Goal: Task Accomplishment & Management: Manage account settings

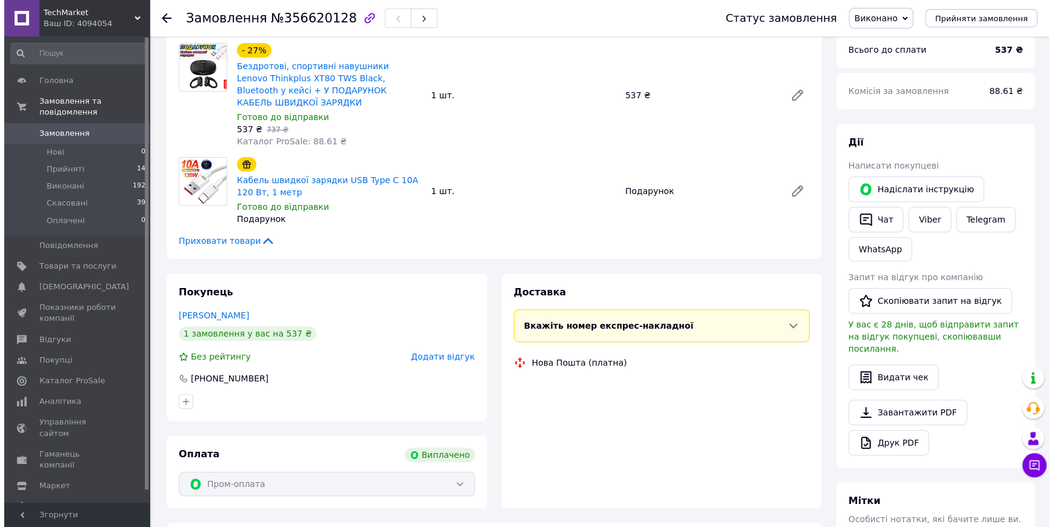
scroll to position [29, 0]
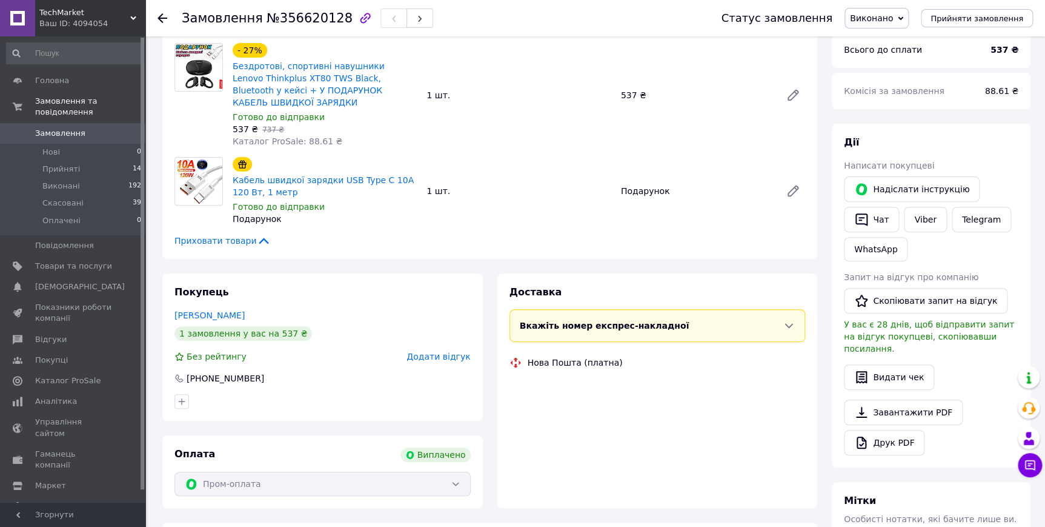
click at [454, 351] on span "Додати відгук" at bounding box center [439, 356] width 64 height 10
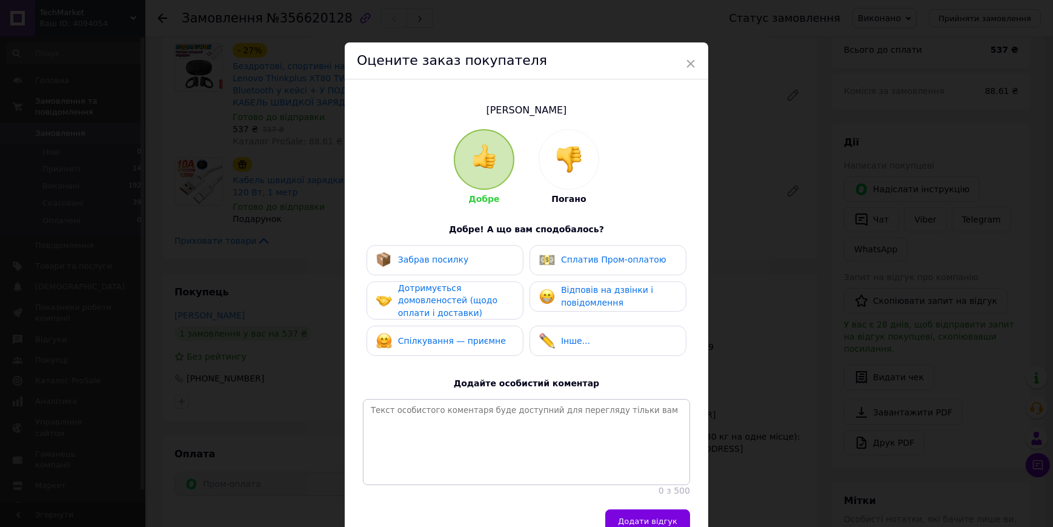
click at [485, 265] on div "Забрав посилку" at bounding box center [445, 260] width 138 height 16
drag, startPoint x: 565, startPoint y: 264, endPoint x: 563, endPoint y: 273, distance: 8.8
click at [564, 270] on div "Сплатив Пром-оплатою" at bounding box center [608, 260] width 157 height 30
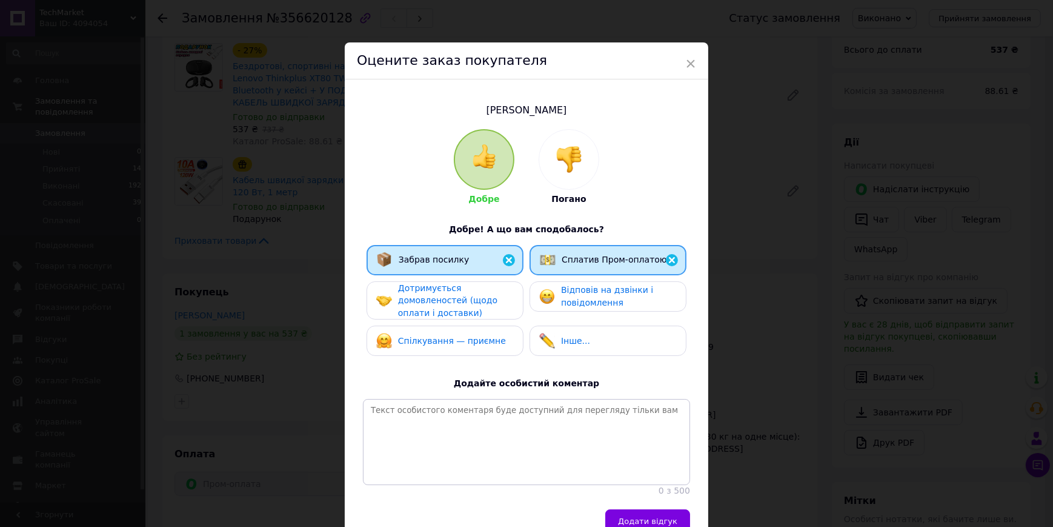
drag, startPoint x: 557, startPoint y: 296, endPoint x: 533, endPoint y: 297, distance: 23.6
click at [540, 297] on div "Відповів на дзвінки і повідомлення" at bounding box center [607, 296] width 137 height 25
drag, startPoint x: 533, startPoint y: 297, endPoint x: 481, endPoint y: 323, distance: 58.3
click at [481, 323] on div "Забрав посилку Сплатив Пром-оплатою Дотримується домовленостей (щодо оплати і д…" at bounding box center [526, 304] width 327 height 118
drag, startPoint x: 481, startPoint y: 323, endPoint x: 513, endPoint y: 357, distance: 47.2
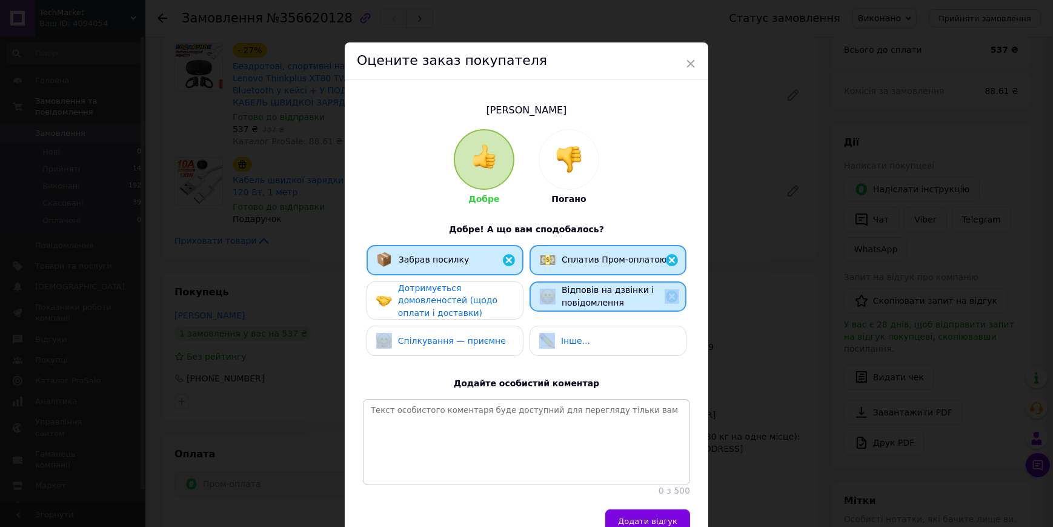
click at [475, 347] on div "Спілкування — приємне" at bounding box center [445, 340] width 157 height 30
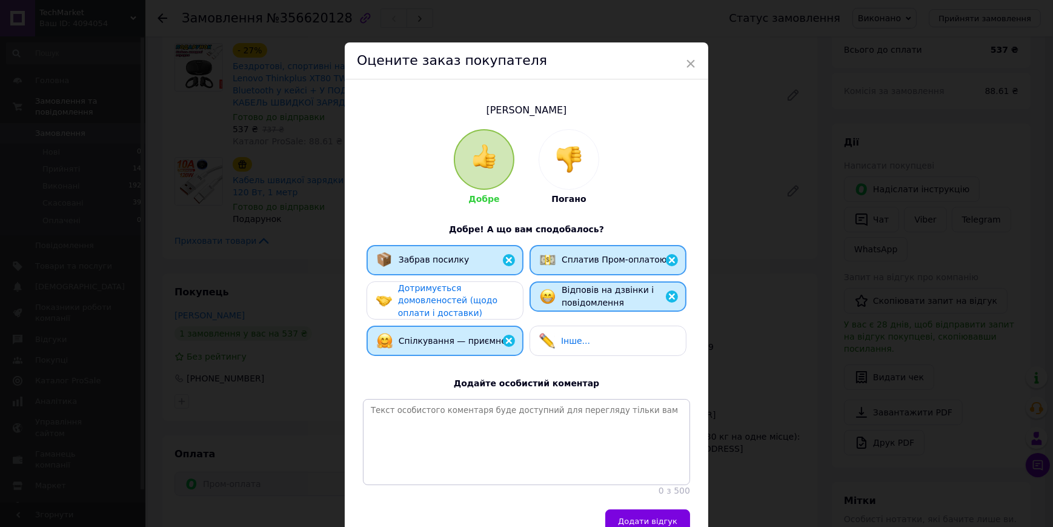
click at [474, 287] on div "Дотримується домовленостей (щодо оплати і доставки)" at bounding box center [455, 301] width 115 height 38
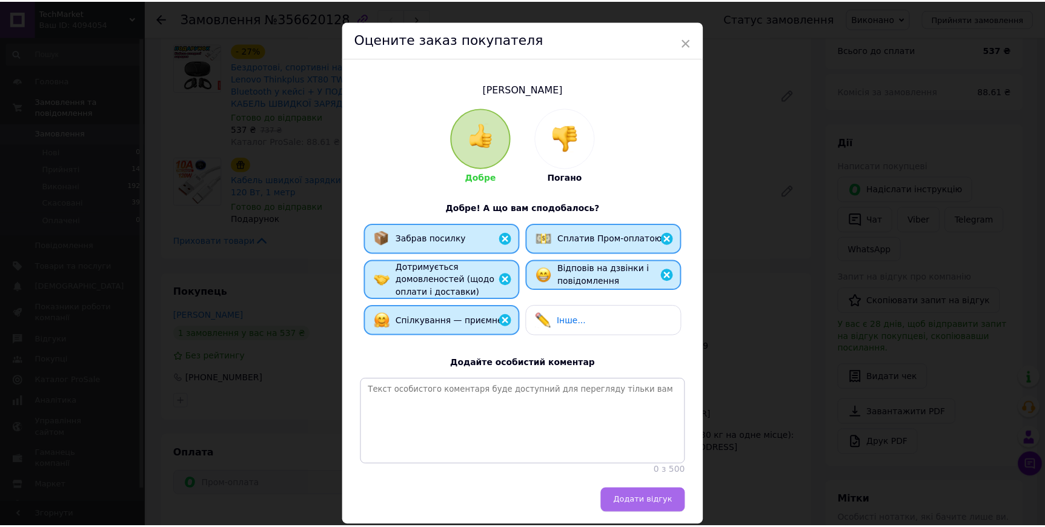
scroll to position [75, 0]
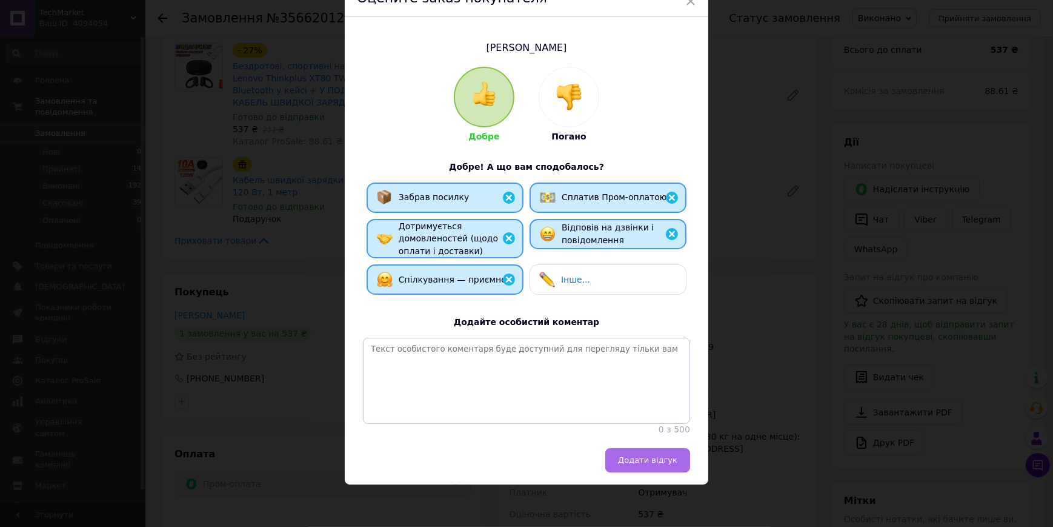
click at [646, 453] on button "Додати відгук" at bounding box center [647, 460] width 85 height 24
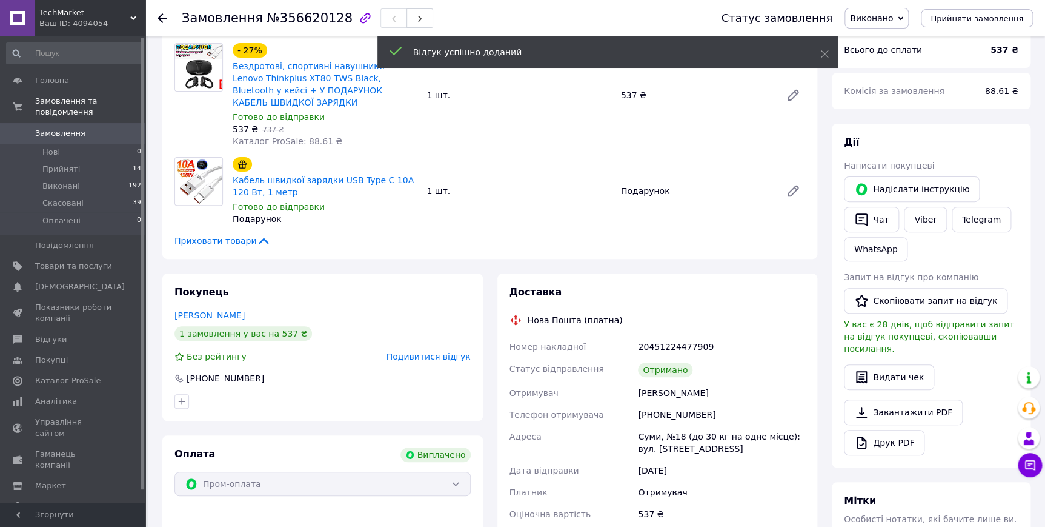
click at [434, 348] on div "Покупець Сарана Виталий 1 замовлення у вас на 537 ₴ Без рейтингу Подивитися від…" at bounding box center [322, 346] width 321 height 147
drag, startPoint x: 434, startPoint y: 348, endPoint x: 430, endPoint y: 341, distance: 8.1
click at [430, 351] on span "Подивитися відгук" at bounding box center [429, 356] width 84 height 10
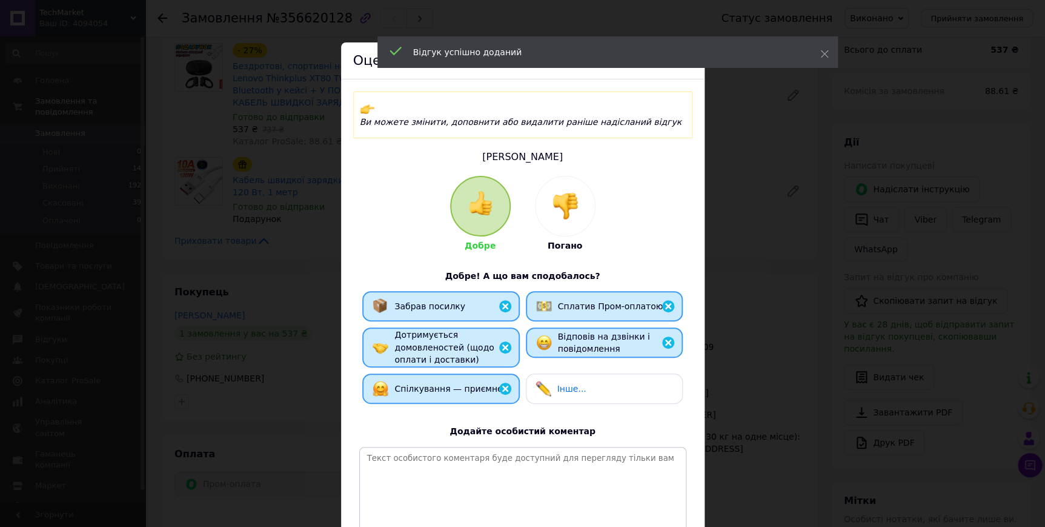
click at [318, 339] on div "× Оцените заказ покупателя Ви можете змінити, доповнити або видалити раніше над…" at bounding box center [522, 263] width 1045 height 527
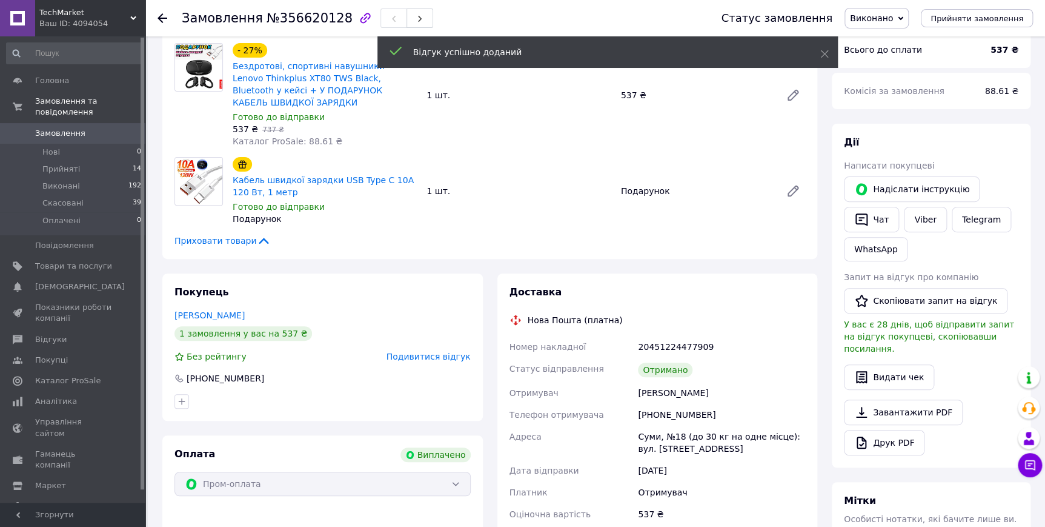
click at [454, 351] on span "Подивитися відгук" at bounding box center [429, 356] width 84 height 10
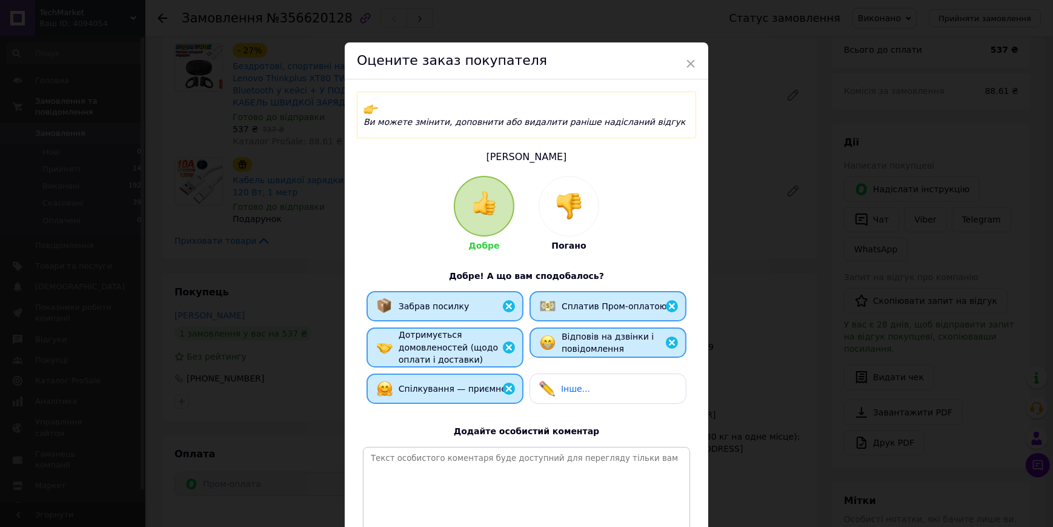
click at [325, 345] on div "× Оцените заказ покупателя Ви можете змінити, доповнити або видалити раніше над…" at bounding box center [526, 263] width 1053 height 527
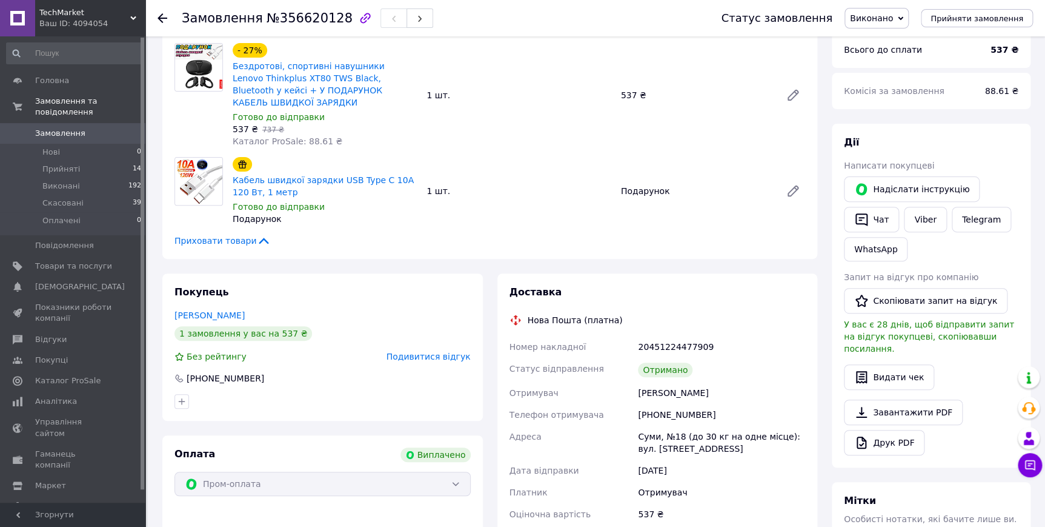
click at [436, 351] on span "Подивитися відгук" at bounding box center [429, 356] width 84 height 10
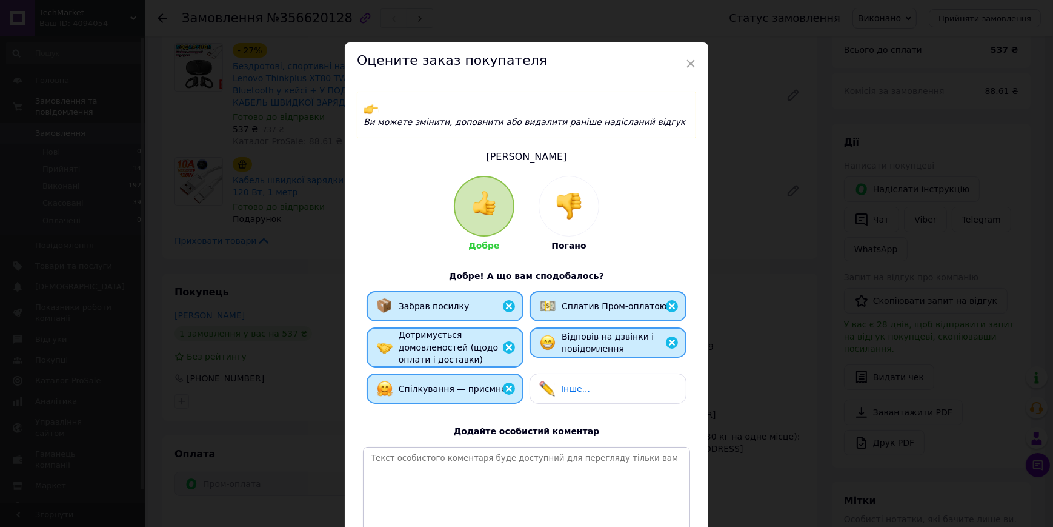
click at [254, 347] on div "× Оцените заказ покупателя Ви можете змінити, доповнити або видалити раніше над…" at bounding box center [526, 263] width 1053 height 527
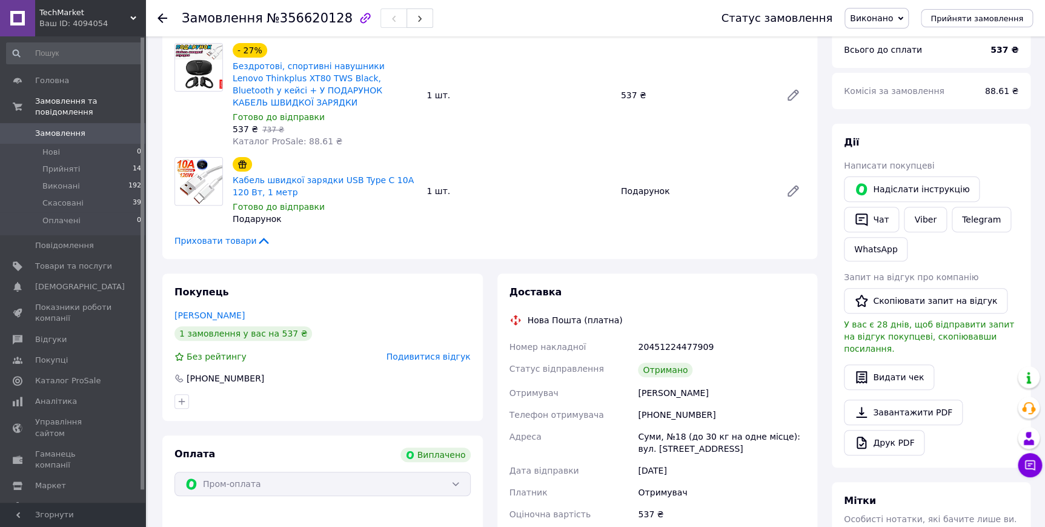
click at [417, 351] on span "Подивитися відгук" at bounding box center [429, 356] width 84 height 10
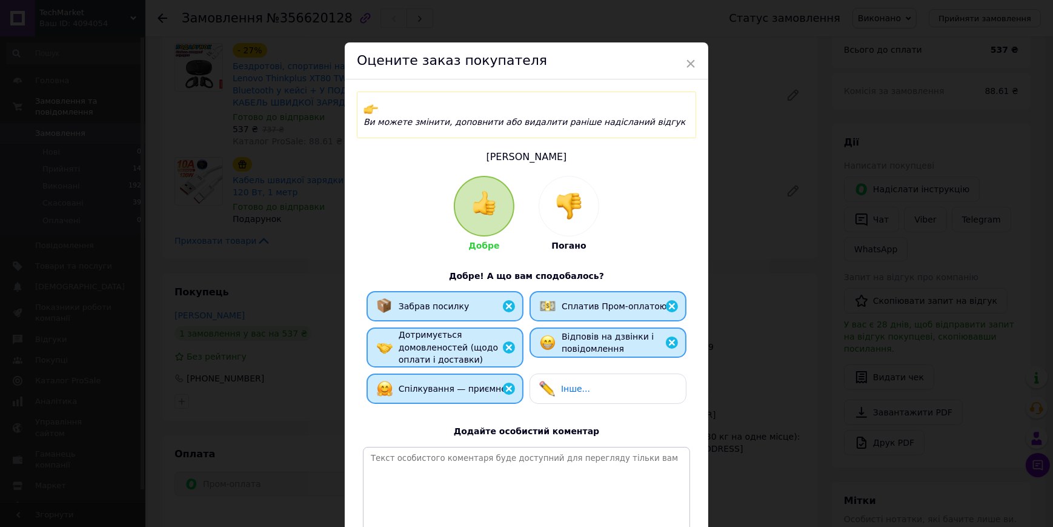
click at [231, 351] on div "× Оцените заказ покупателя Ви можете змінити, доповнити або видалити раніше над…" at bounding box center [526, 263] width 1053 height 527
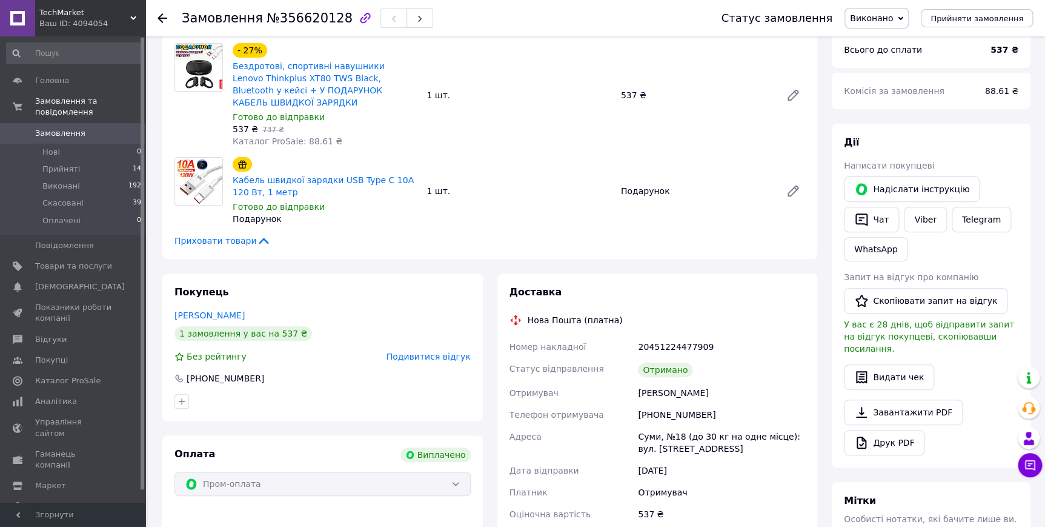
click at [405, 351] on span "Подивитися відгук" at bounding box center [429, 356] width 84 height 10
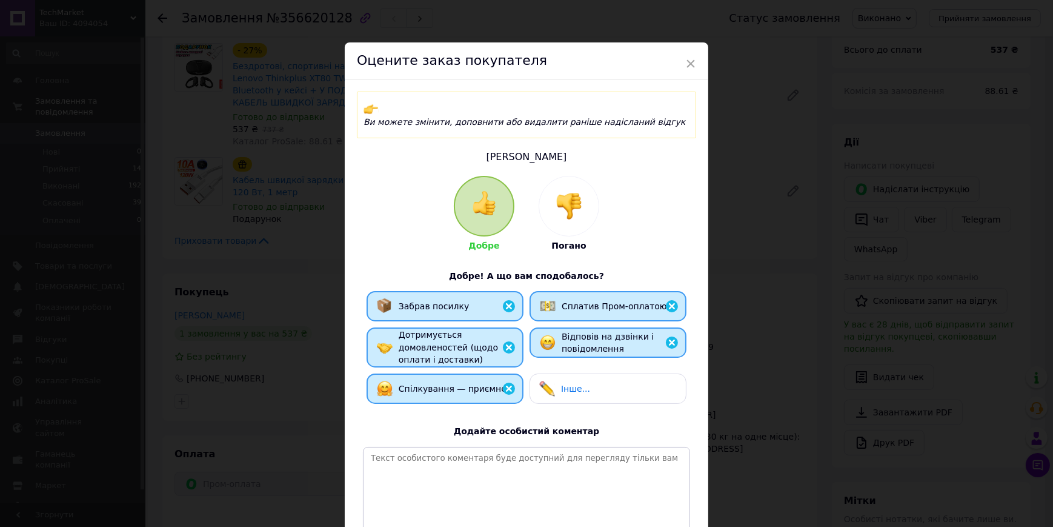
click at [272, 347] on div "× Оцените заказ покупателя Ви можете змінити, доповнити або видалити раніше над…" at bounding box center [526, 263] width 1053 height 527
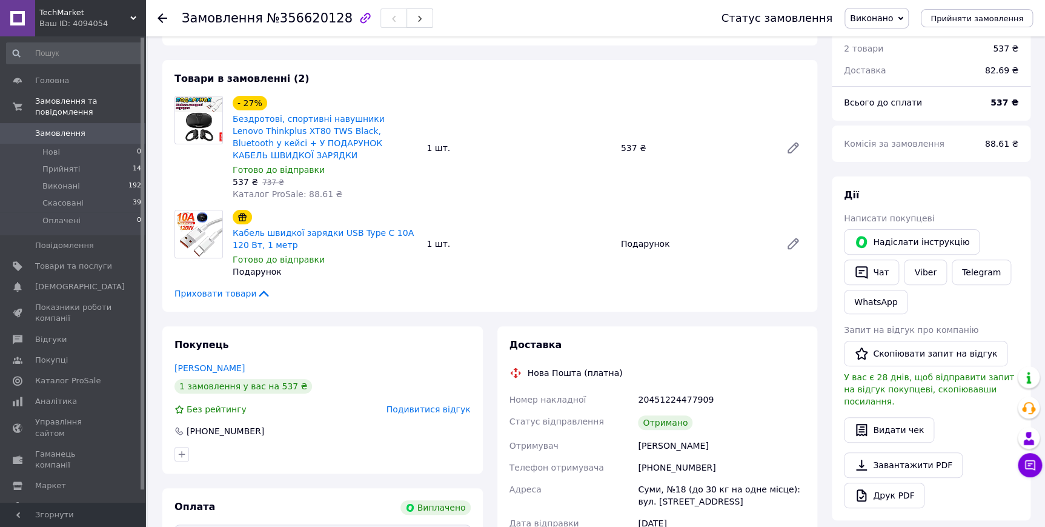
scroll to position [42, 0]
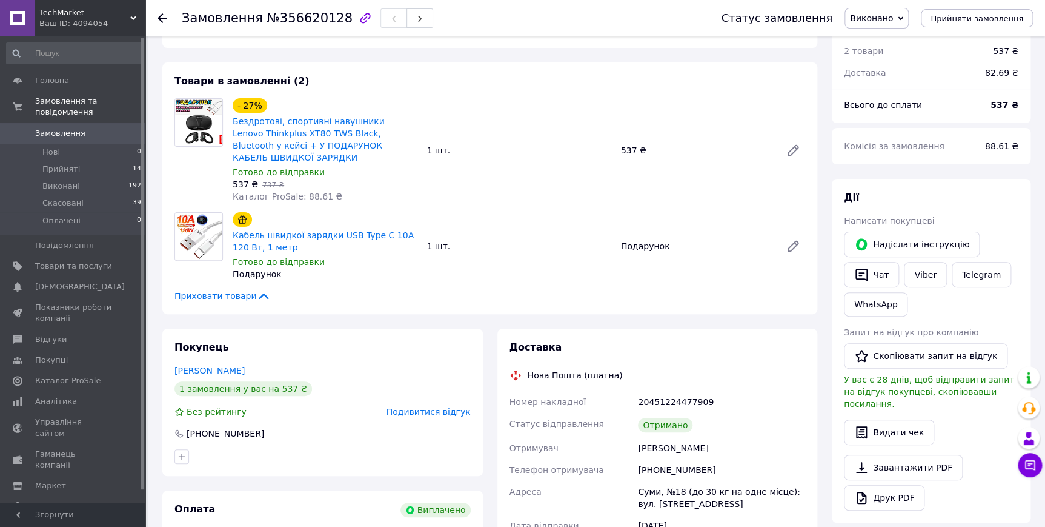
click at [434, 407] on span "Подивитися відгук" at bounding box center [429, 412] width 84 height 10
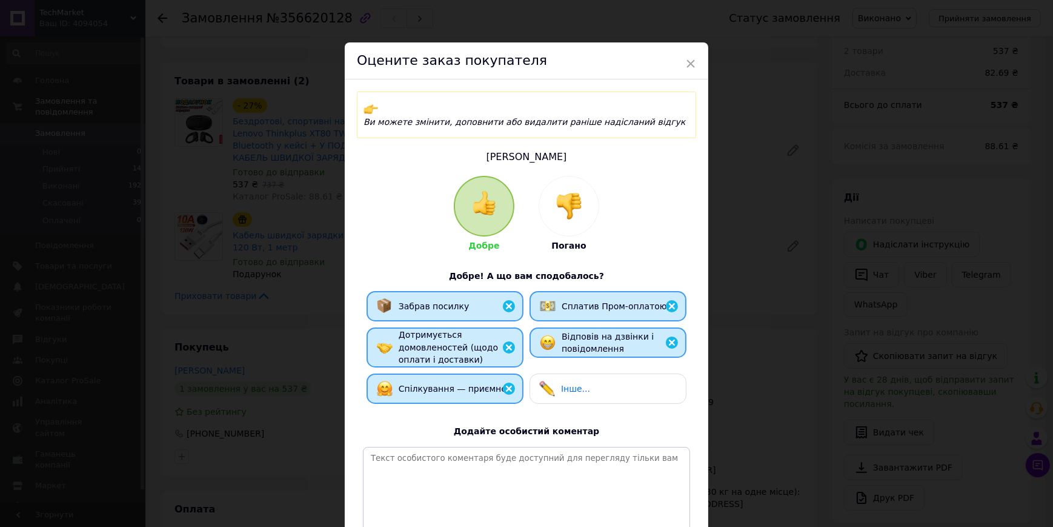
click at [296, 381] on div "× Оцените заказ покупателя Ви можете змінити, доповнити або видалити раніше над…" at bounding box center [526, 263] width 1053 height 527
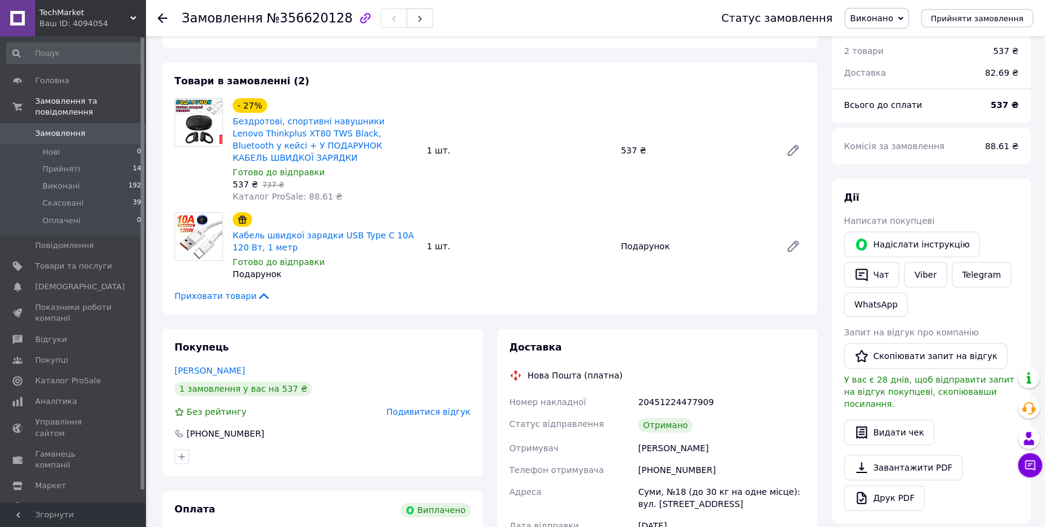
click at [417, 407] on span "Подивитися відгук" at bounding box center [429, 412] width 84 height 10
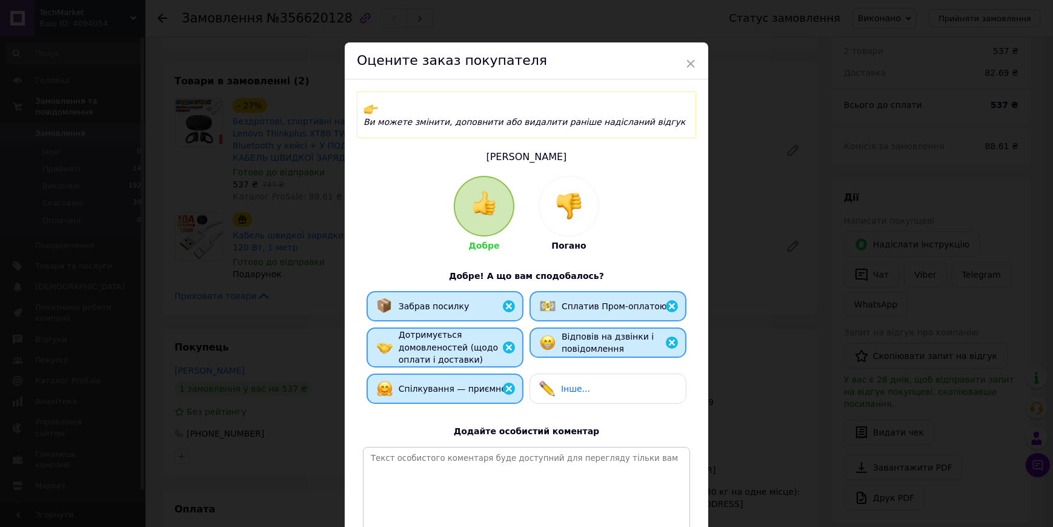
click at [287, 384] on div "× Оцените заказ покупателя Ви можете змінити, доповнити або видалити раніше над…" at bounding box center [526, 263] width 1053 height 527
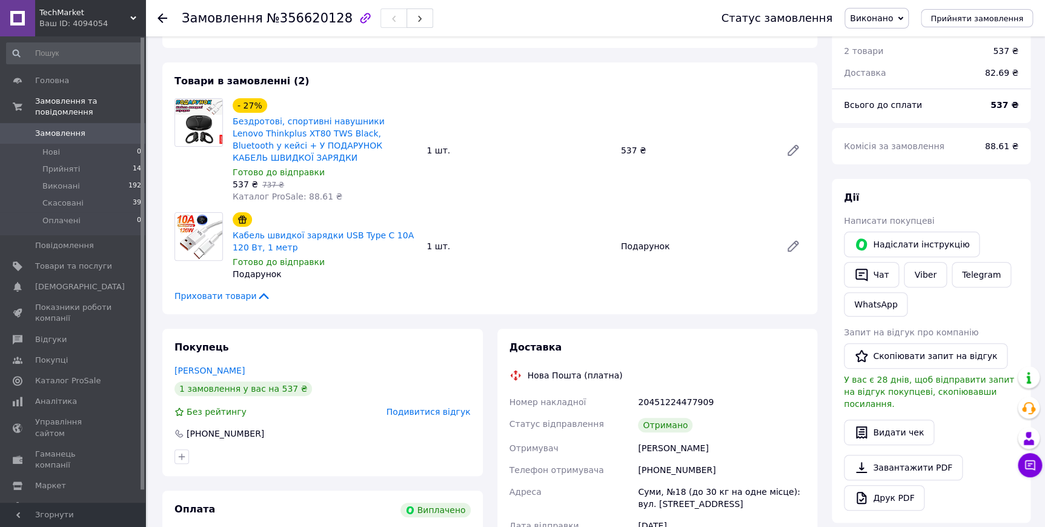
click at [424, 390] on div "Покупець Сарана Виталий 1 замовлення у вас на 537 ₴ Без рейтингу Подивитися від…" at bounding box center [322, 401] width 321 height 147
click at [422, 407] on span "Подивитися відгук" at bounding box center [429, 412] width 84 height 10
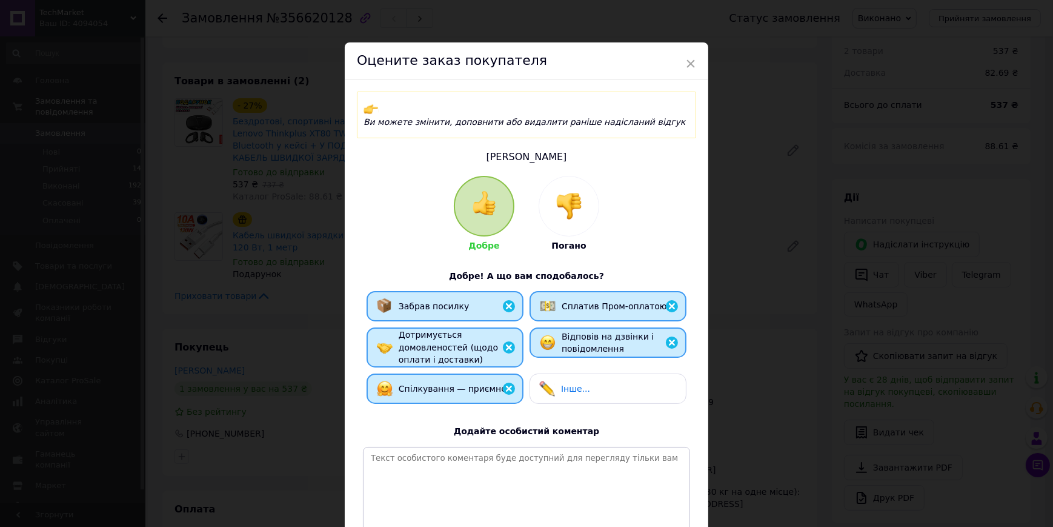
click at [307, 379] on div "× Оцените заказ покупателя Ви можете змінити, доповнити або видалити раніше над…" at bounding box center [526, 263] width 1053 height 527
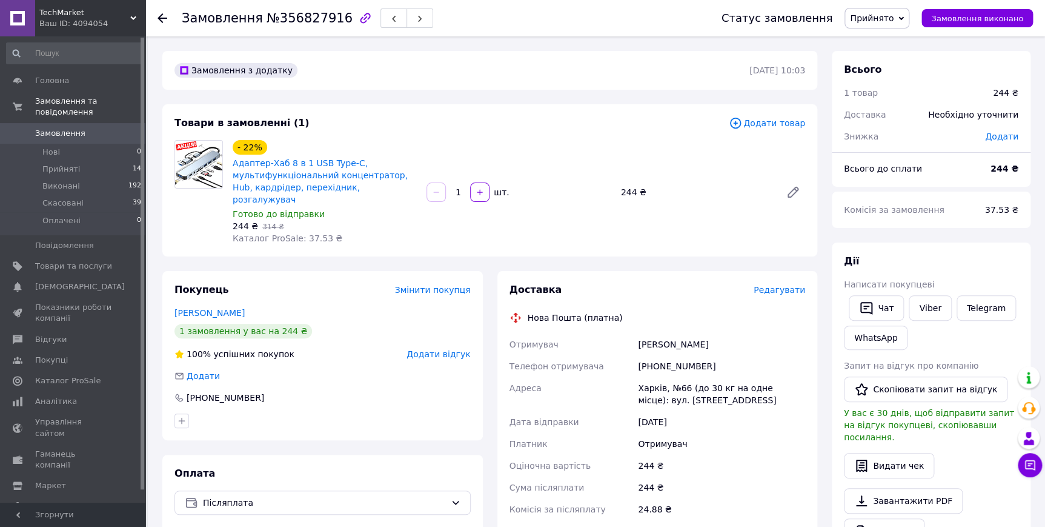
click at [786, 285] on span "Редагувати" at bounding box center [780, 290] width 52 height 10
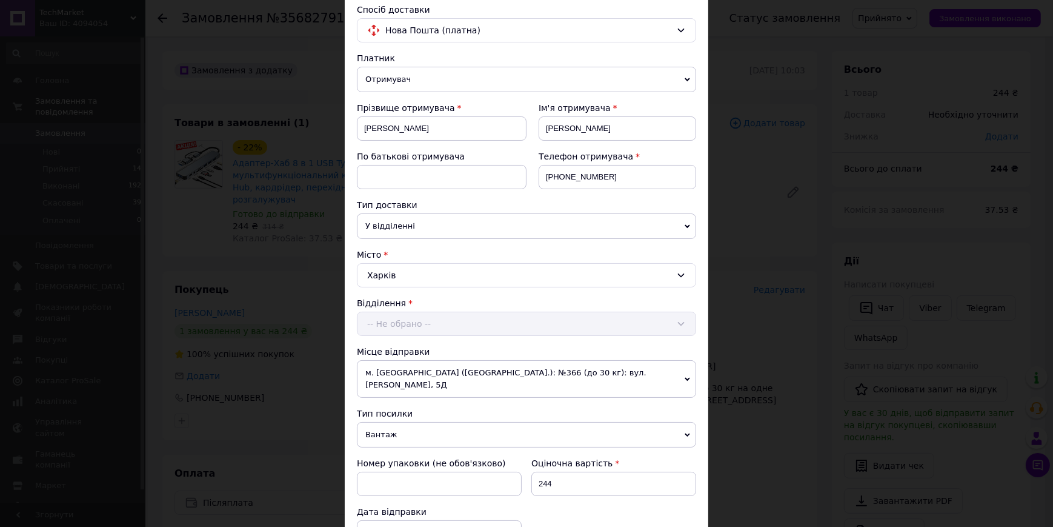
scroll to position [220, 0]
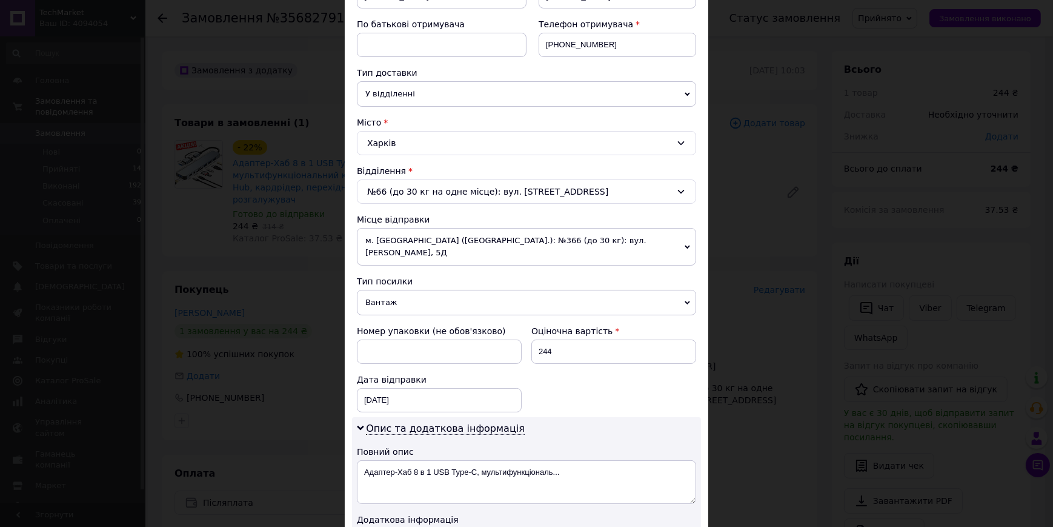
click at [503, 244] on span "м. Київ (Київська обл.): №366 (до 30 кг): вул. Булаховського, 5Д" at bounding box center [526, 247] width 339 height 38
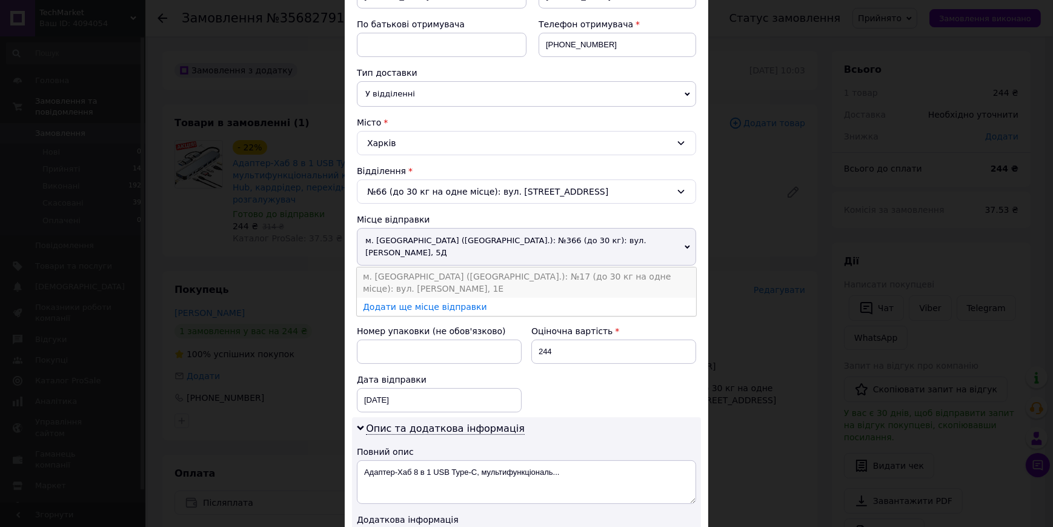
click at [514, 271] on li "м. Кривий Ріг (Дніпропетровська обл.): №17 (до 30 кг на одне місце): вул. Терещ…" at bounding box center [526, 282] width 339 height 30
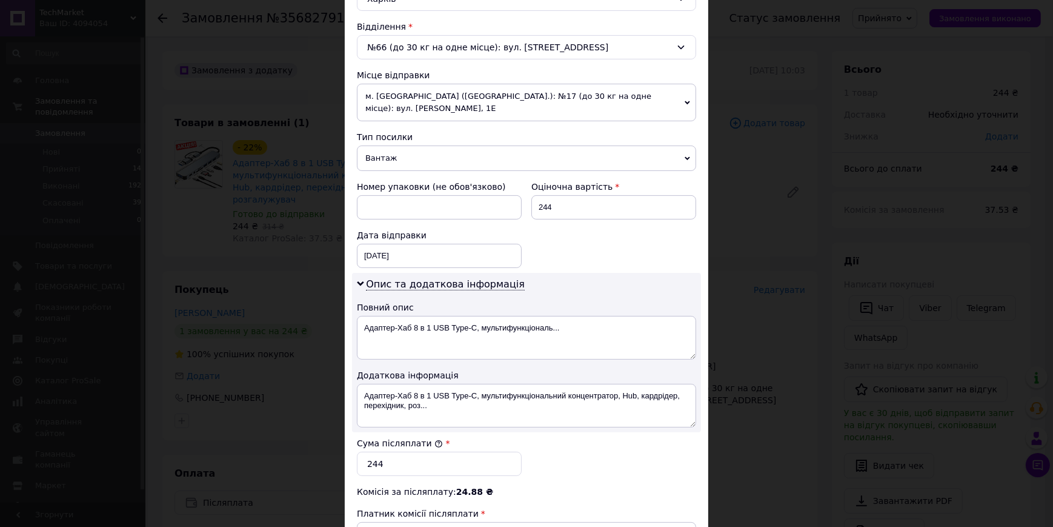
scroll to position [385, 0]
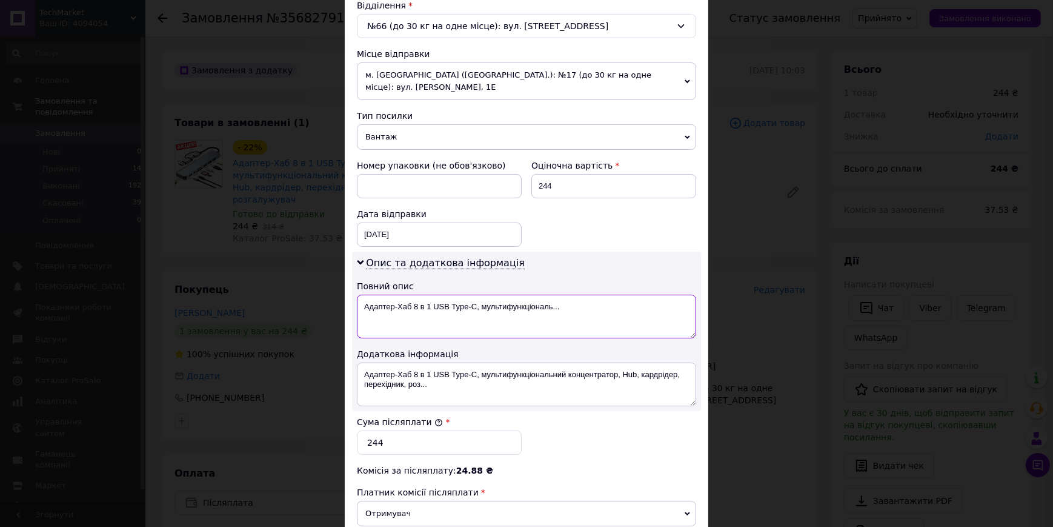
drag, startPoint x: 575, startPoint y: 305, endPoint x: 479, endPoint y: 322, distance: 97.8
click at [479, 322] on textarea "Адаптер-Хаб 8 в 1 USB Type-C, мультифункціональ..." at bounding box center [526, 316] width 339 height 44
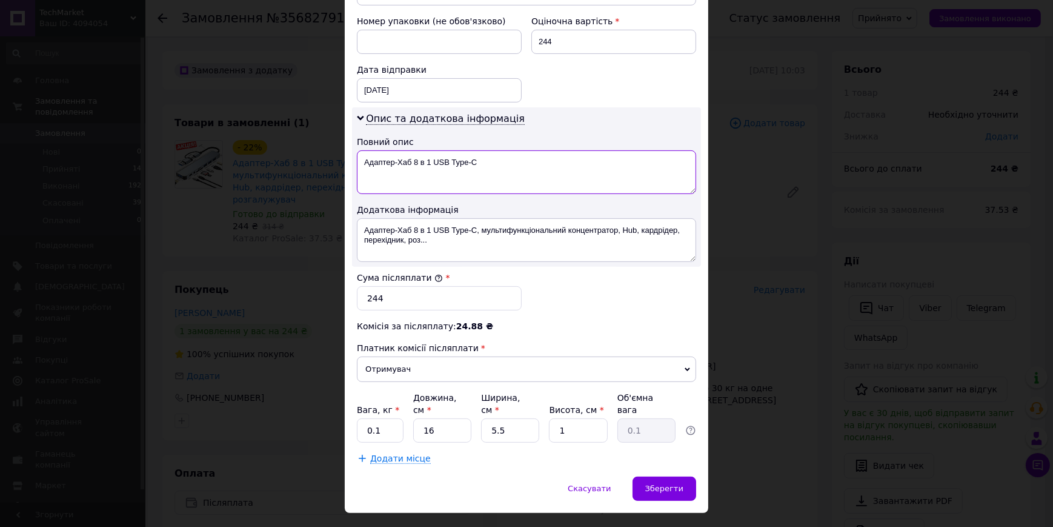
scroll to position [543, 0]
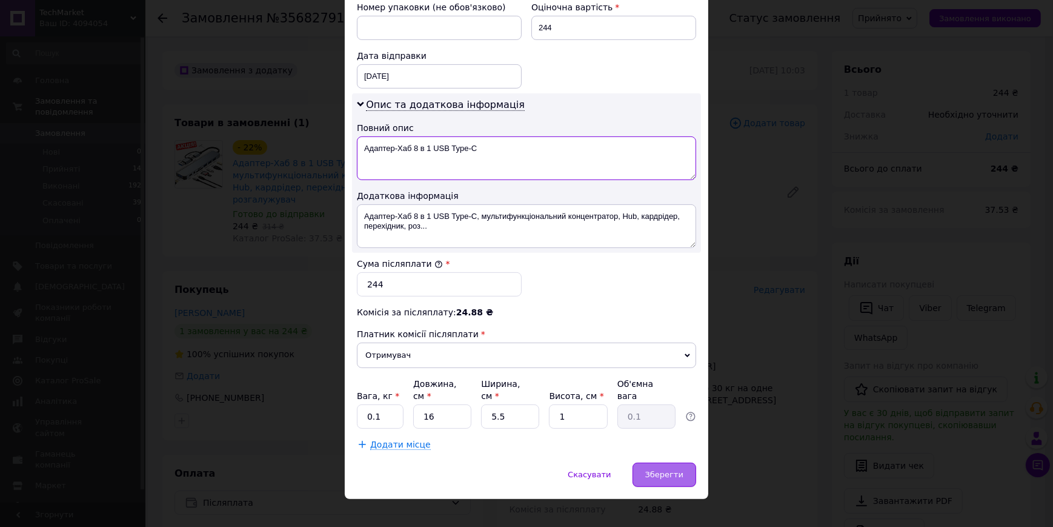
type textarea "Адаптер-Хаб 8 в 1 USB Type-C"
click at [660, 470] on span "Зберегти" at bounding box center [664, 474] width 38 height 9
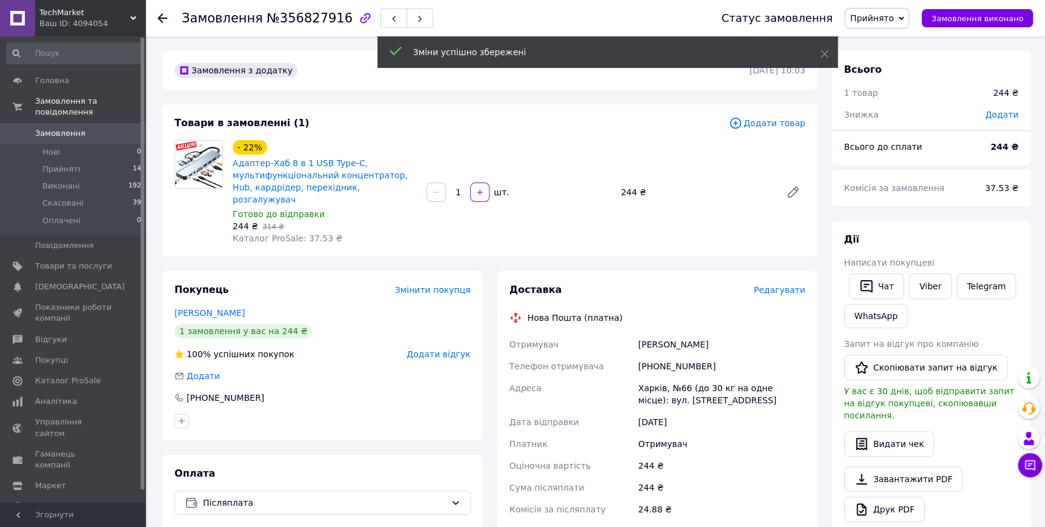
click at [784, 285] on span "Редагувати" at bounding box center [780, 290] width 52 height 10
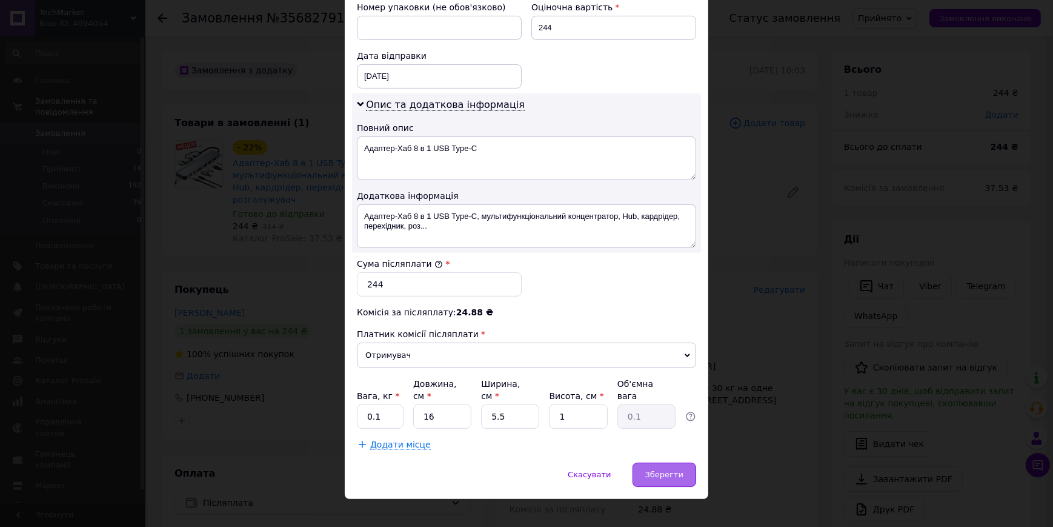
click at [663, 470] on span "Зберегти" at bounding box center [664, 474] width 38 height 9
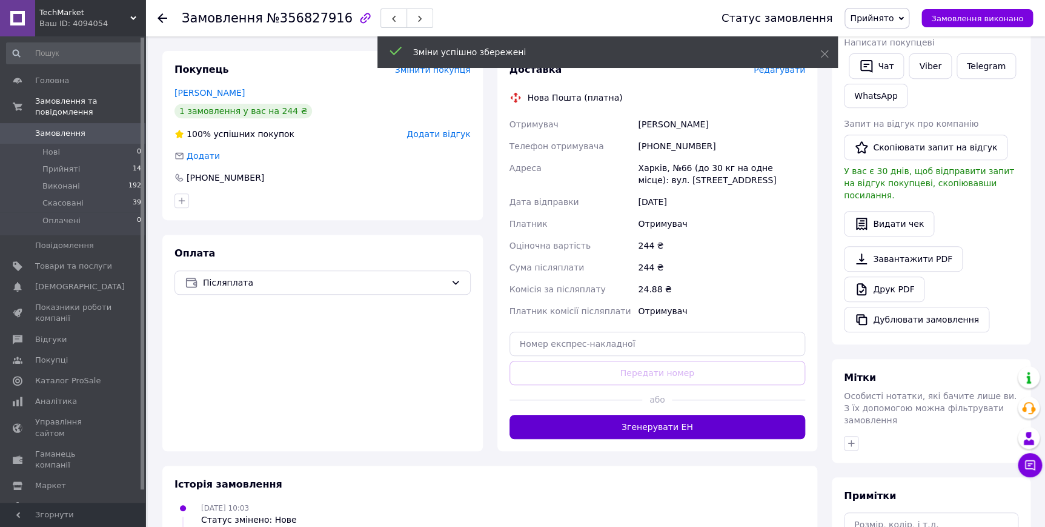
click at [653, 416] on button "Згенерувати ЕН" at bounding box center [658, 426] width 296 height 24
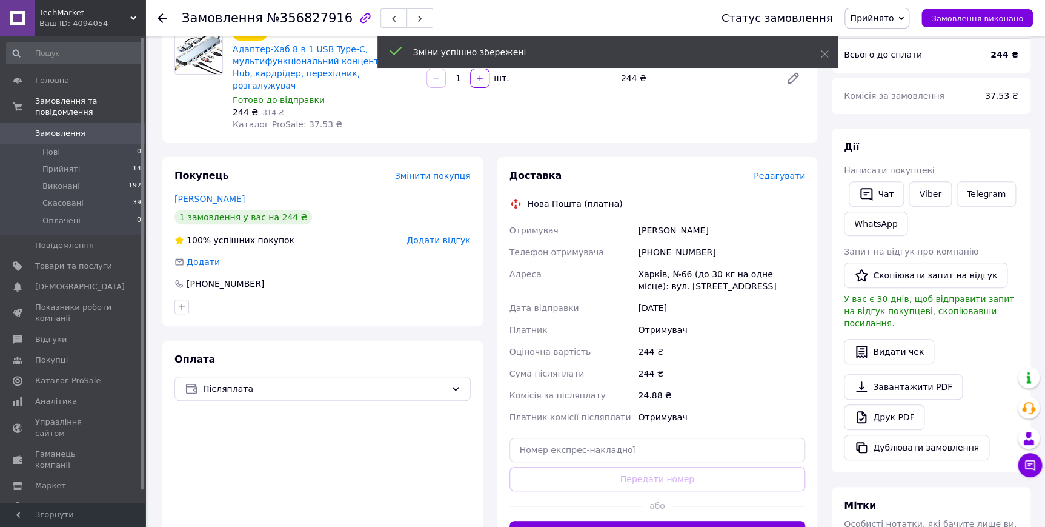
scroll to position [110, 0]
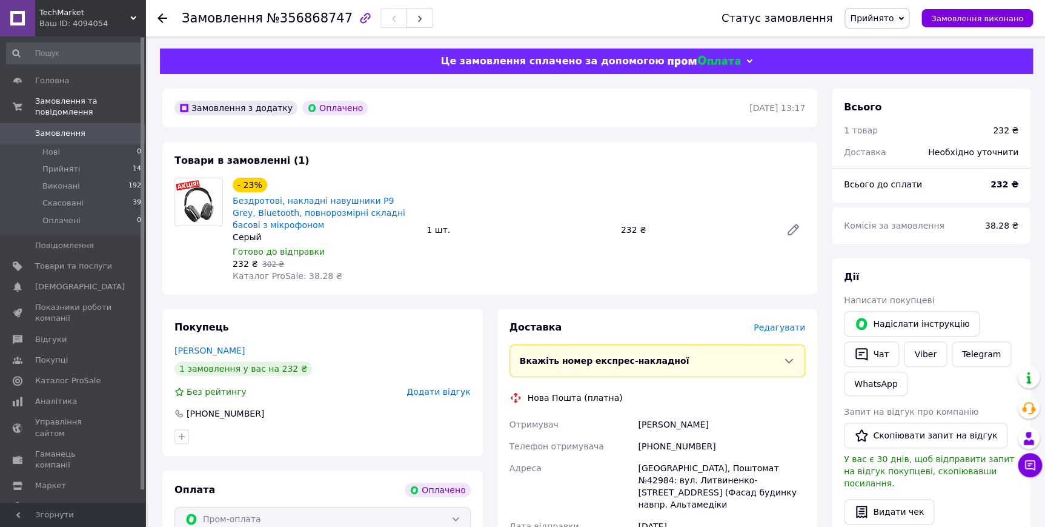
click at [771, 324] on span "Редагувати" at bounding box center [780, 327] width 52 height 10
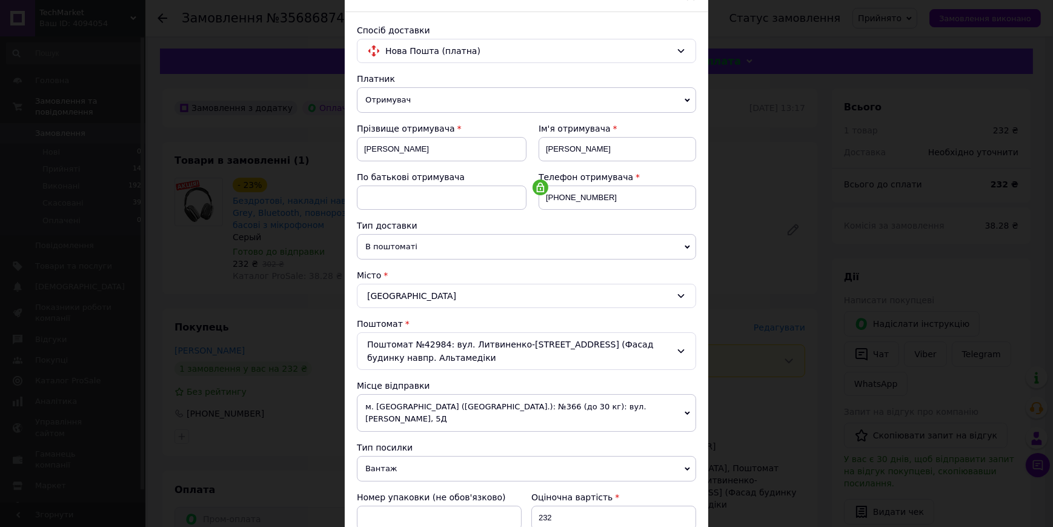
scroll to position [165, 0]
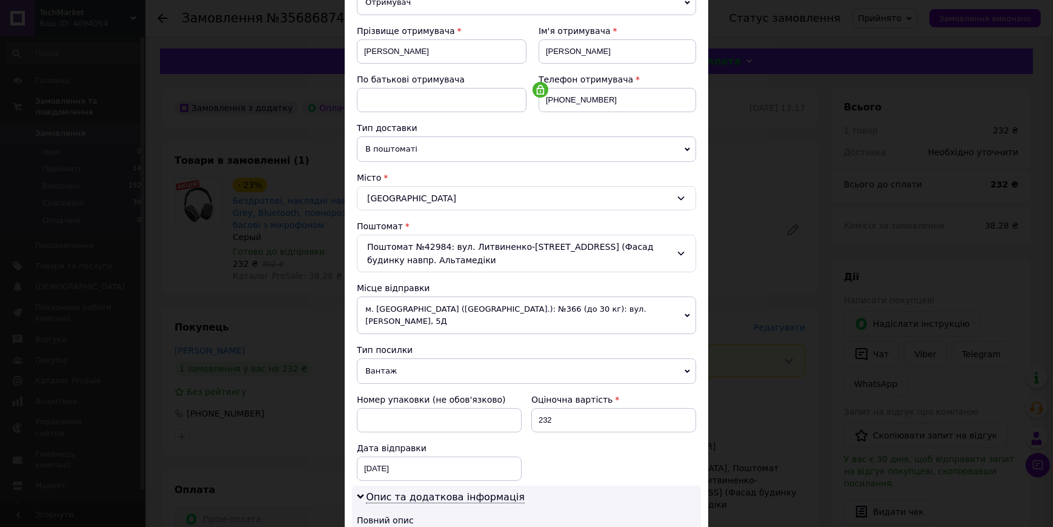
click at [541, 304] on span "м. Київ (Київська обл.): №366 (до 30 кг): вул. Булаховського, 5Д" at bounding box center [526, 315] width 339 height 38
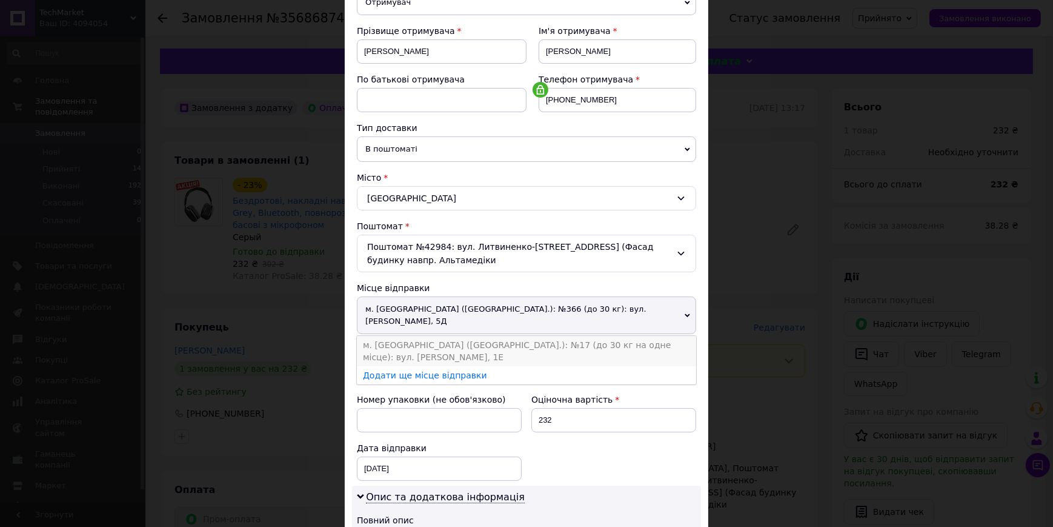
click at [553, 336] on li "м. Кривий Ріг (Дніпропетровська обл.): №17 (до 30 кг на одне місце): вул. Терещ…" at bounding box center [526, 351] width 339 height 30
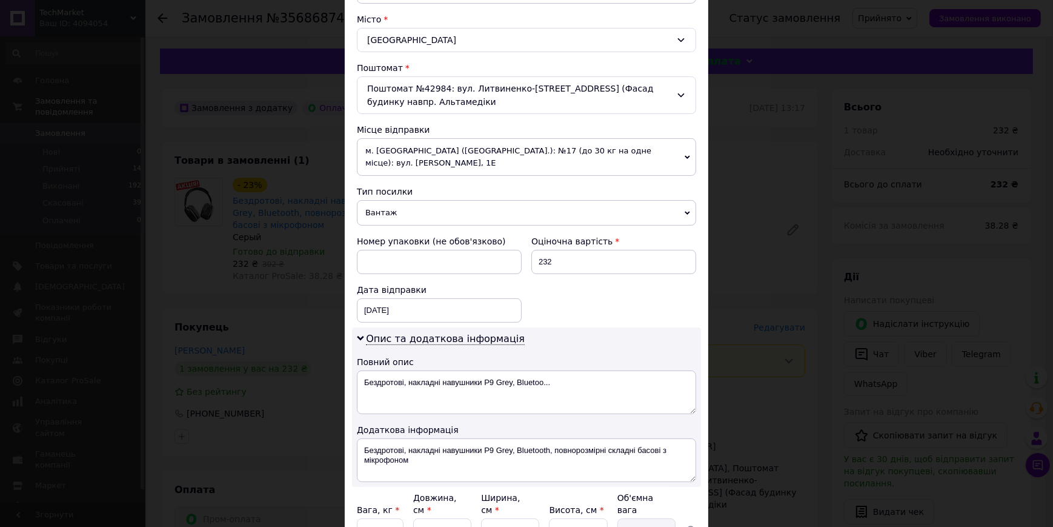
scroll to position [330, 0]
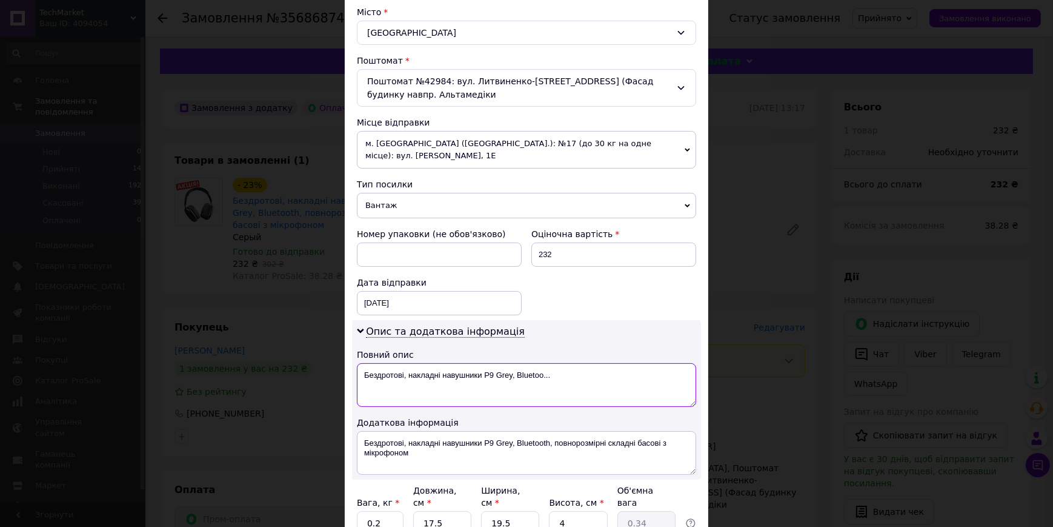
drag, startPoint x: 559, startPoint y: 375, endPoint x: 496, endPoint y: 387, distance: 64.1
click at [496, 387] on textarea "Бездротові, накладні навушники P9 Grey, Bluetoo..." at bounding box center [526, 385] width 339 height 44
drag, startPoint x: 407, startPoint y: 376, endPoint x: 439, endPoint y: 380, distance: 32.4
click at [439, 380] on textarea "Бездротові, накладні навушники P9" at bounding box center [526, 385] width 339 height 44
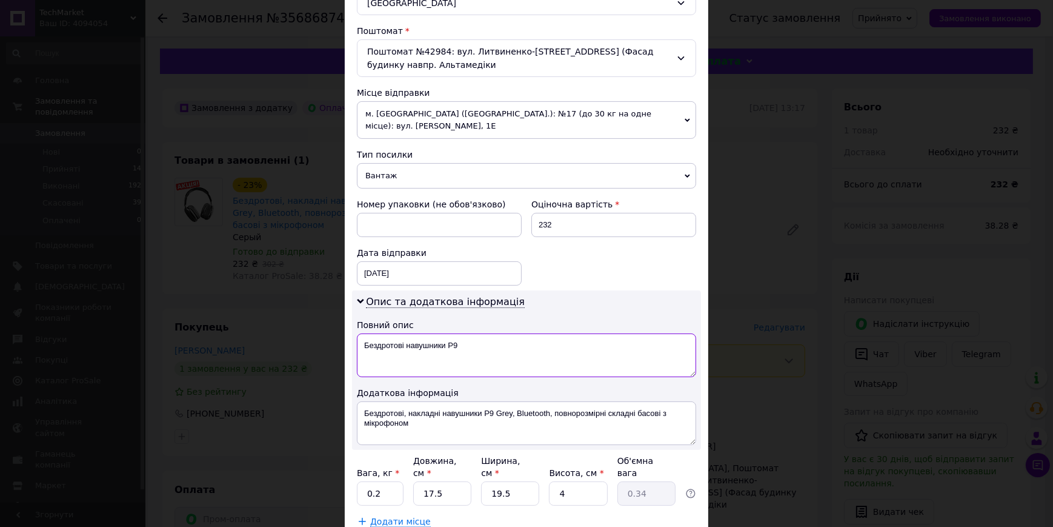
scroll to position [437, 0]
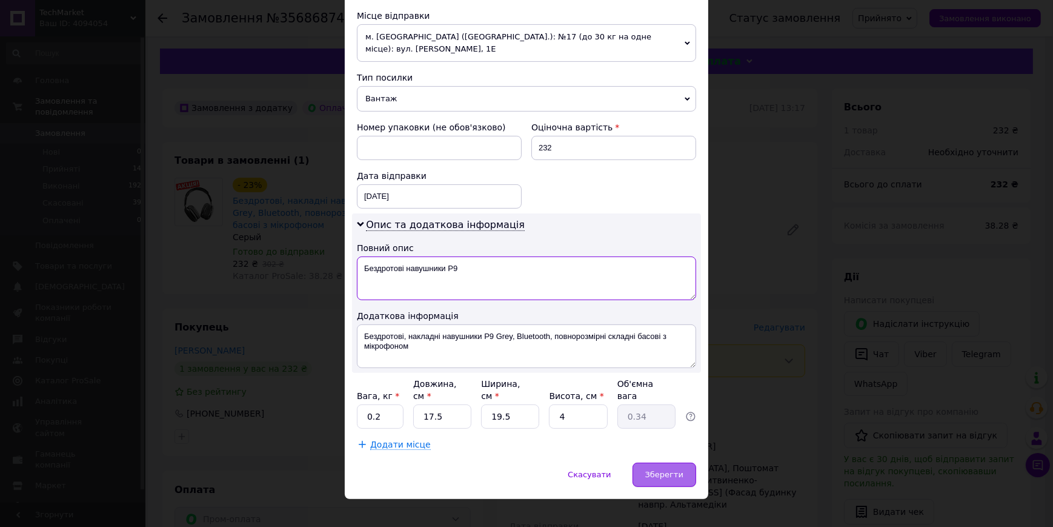
type textarea "Бездротові навушники P9"
click at [659, 462] on div "Зберегти" at bounding box center [665, 474] width 64 height 24
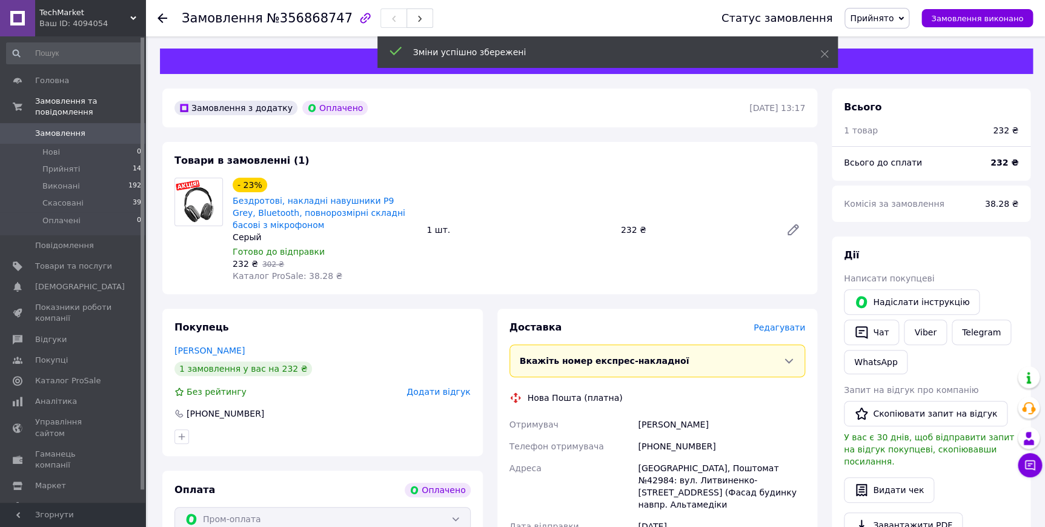
click at [774, 330] on span "Редагувати" at bounding box center [780, 327] width 52 height 10
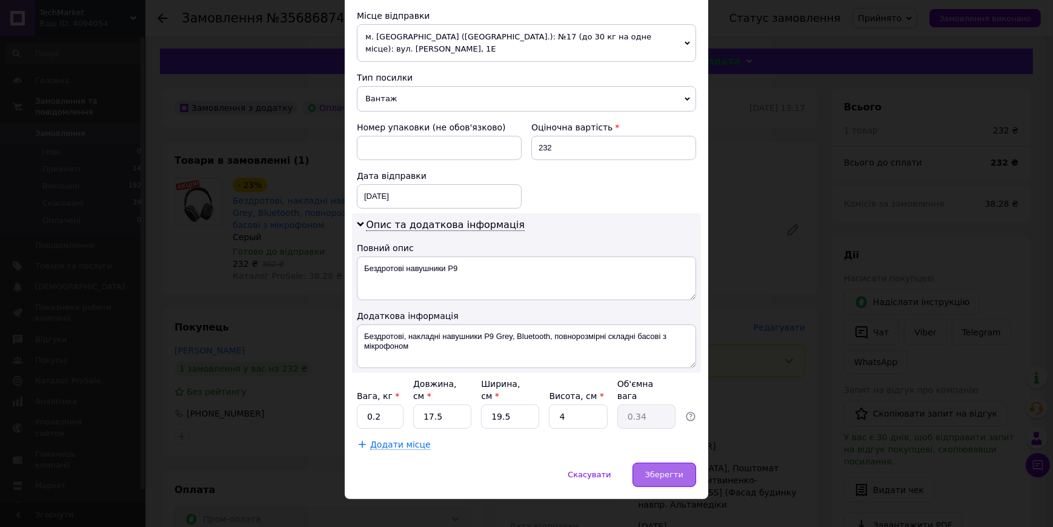
click at [672, 470] on span "Зберегти" at bounding box center [664, 474] width 38 height 9
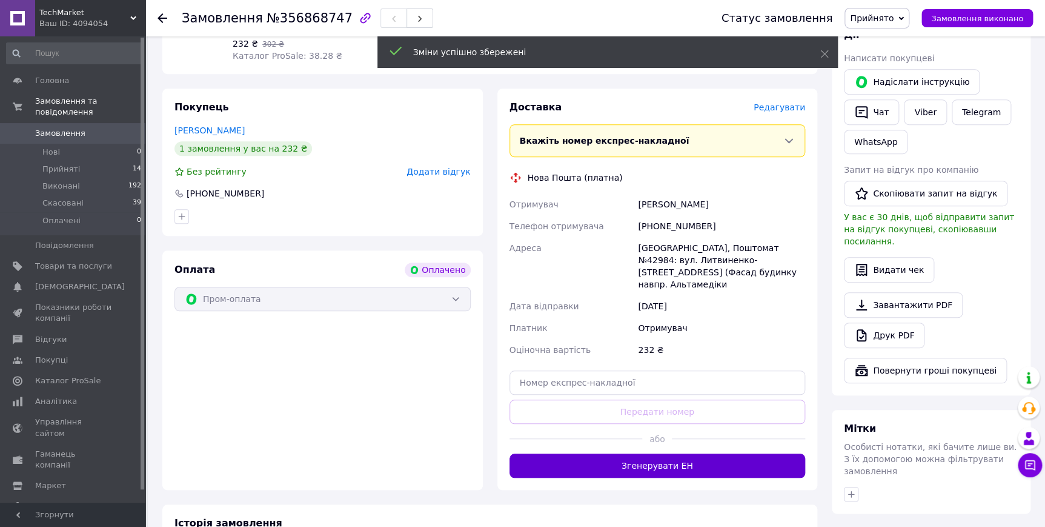
click at [693, 453] on button "Згенерувати ЕН" at bounding box center [658, 465] width 296 height 24
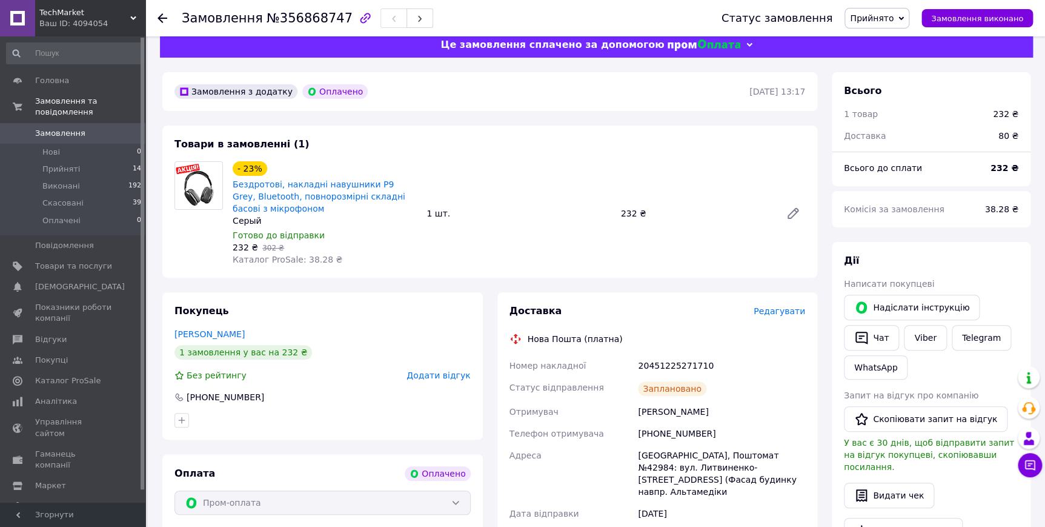
scroll to position [0, 0]
